Goal: Communication & Community: Answer question/provide support

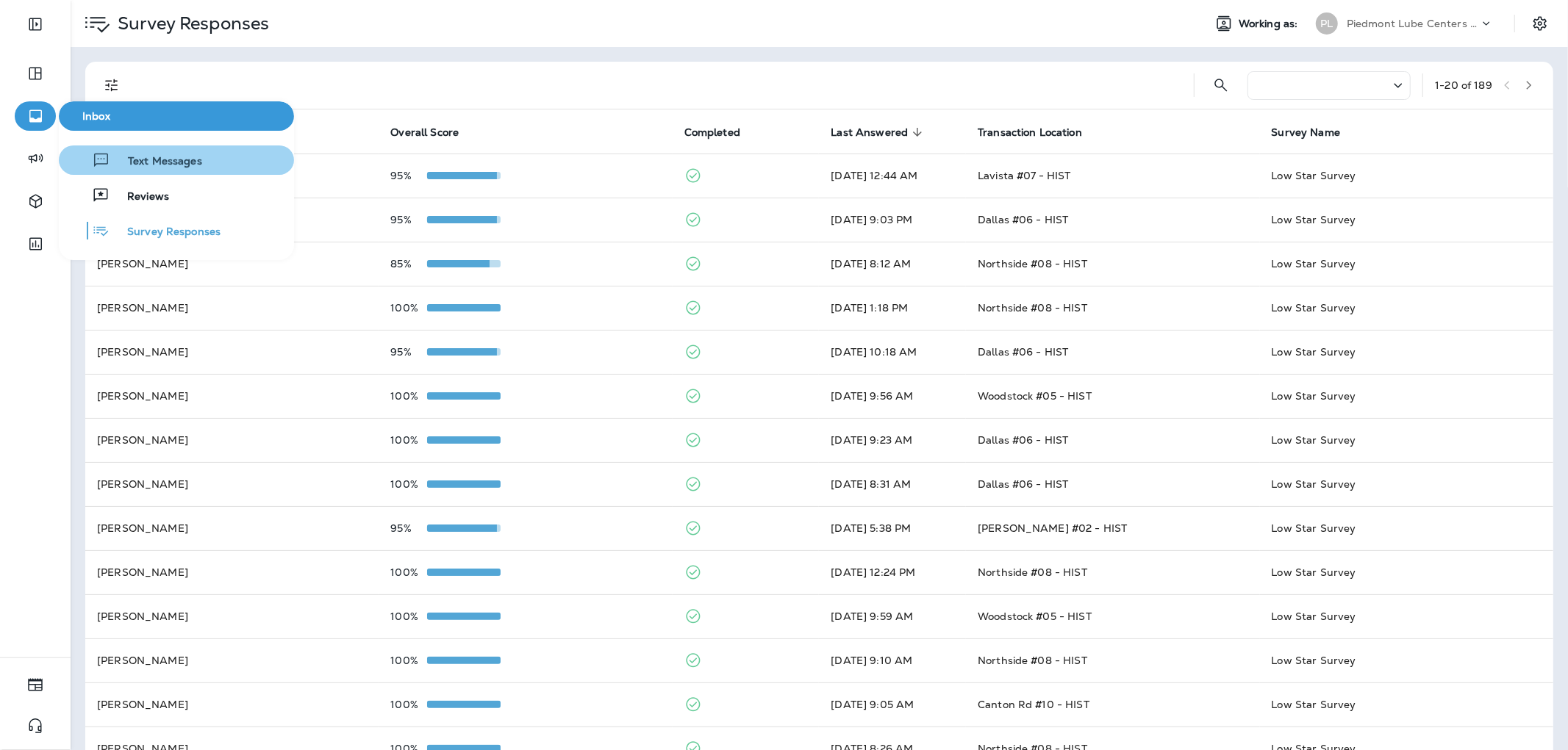
click at [222, 166] on button "Text Messages" at bounding box center [176, 160] width 236 height 29
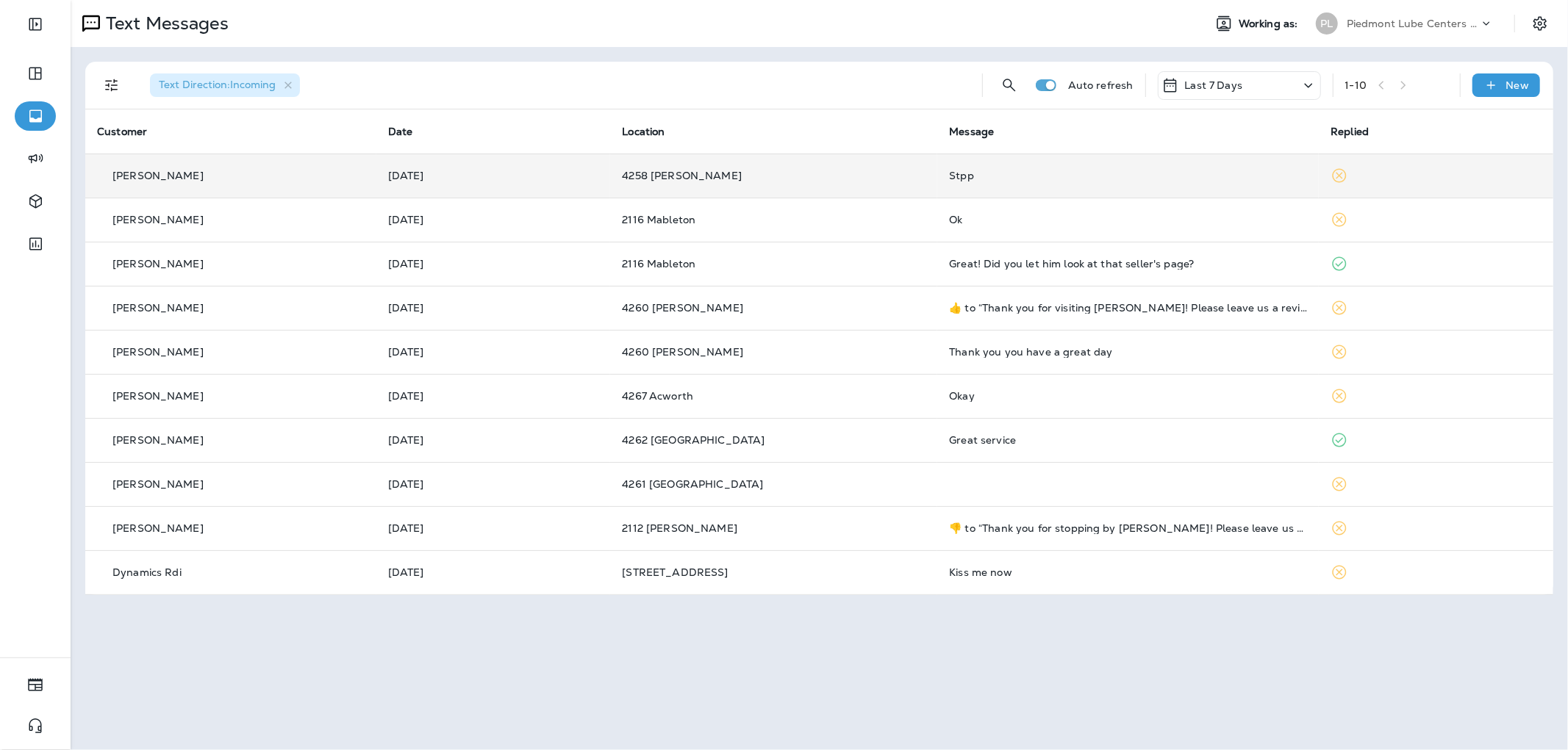
click at [1037, 189] on td "Stpp" at bounding box center [1127, 175] width 381 height 44
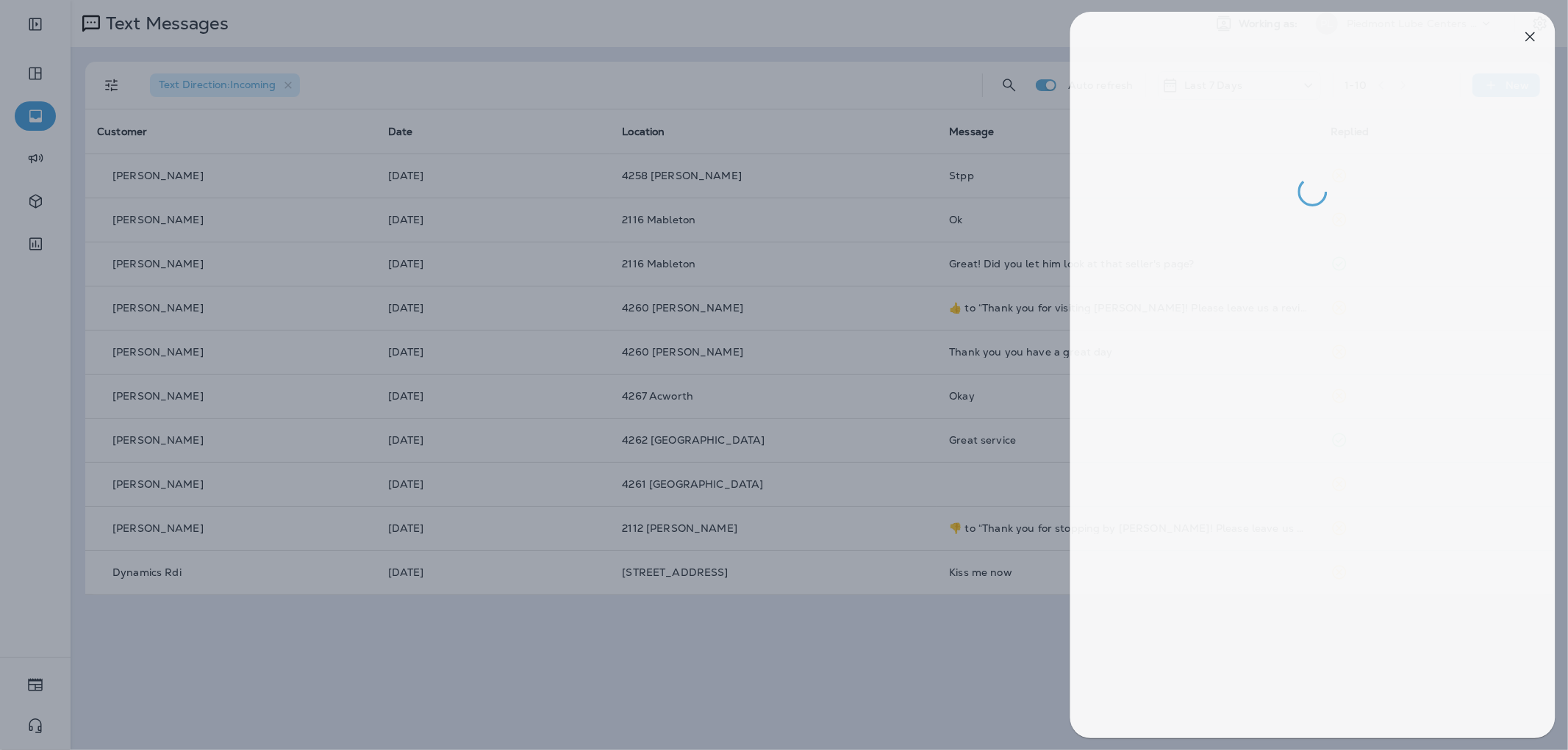
click at [789, 225] on div at bounding box center [790, 375] width 1568 height 750
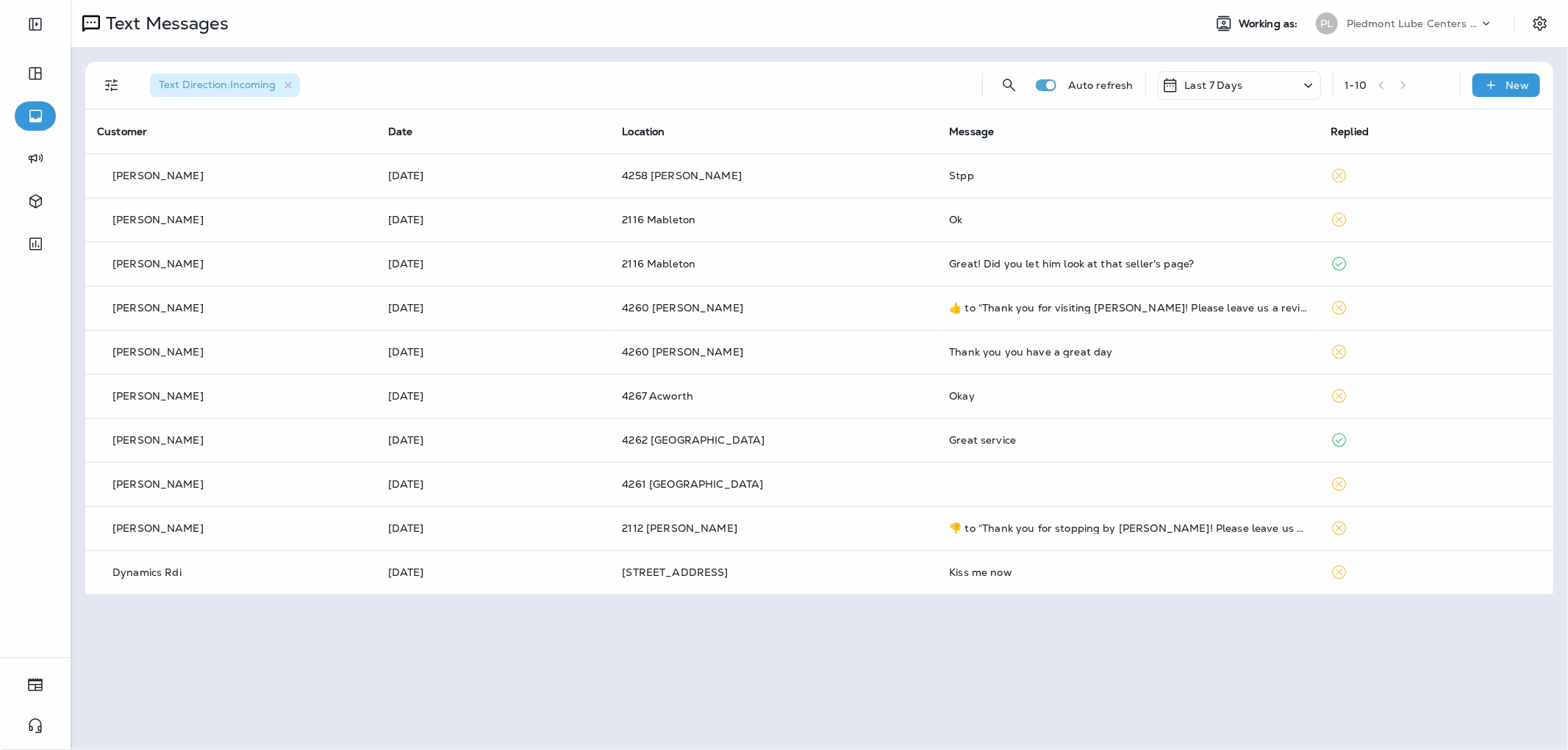
click at [913, 217] on div at bounding box center [784, 375] width 1568 height 750
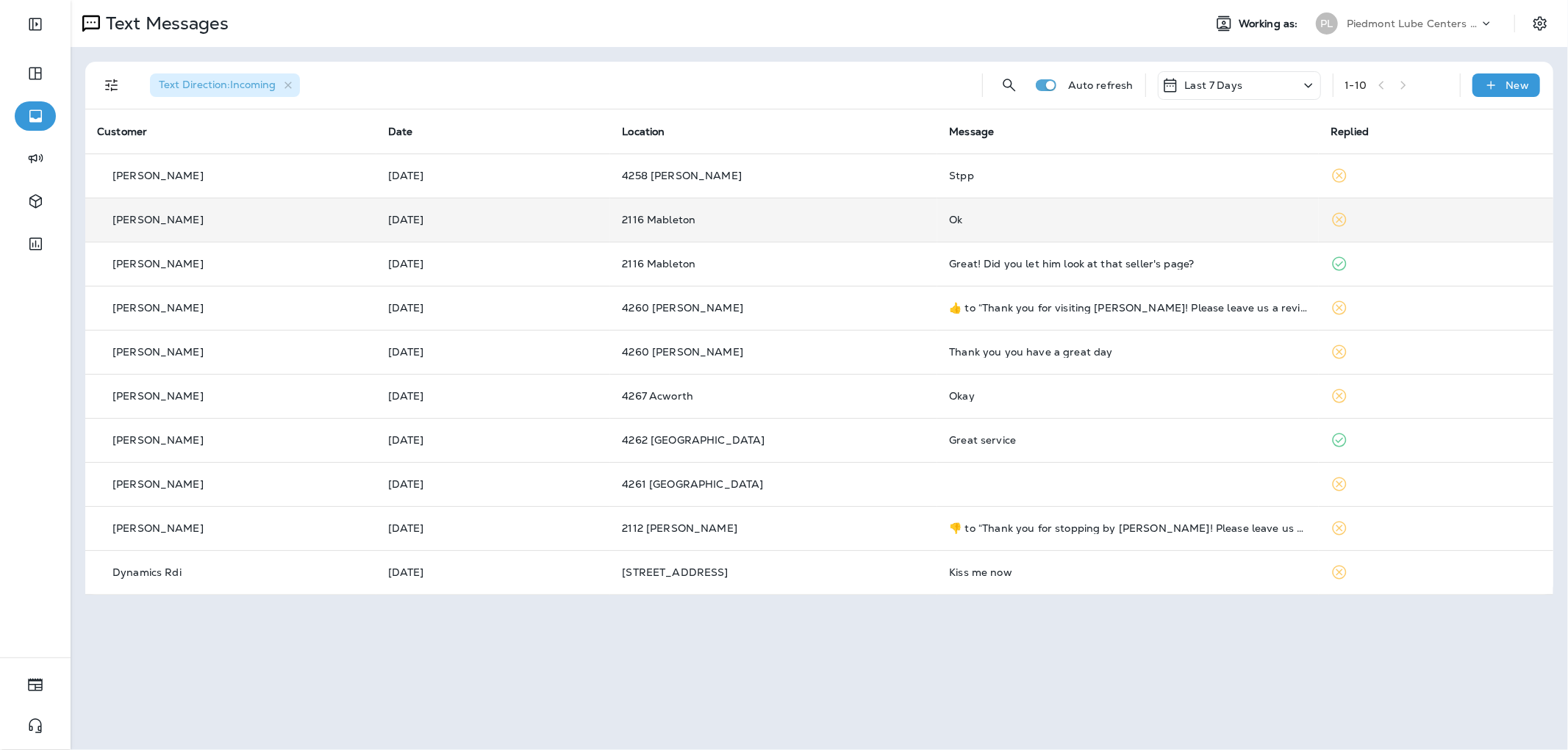
click at [1035, 226] on td "Ok" at bounding box center [1127, 219] width 381 height 44
